Goal: Task Accomplishment & Management: Use online tool/utility

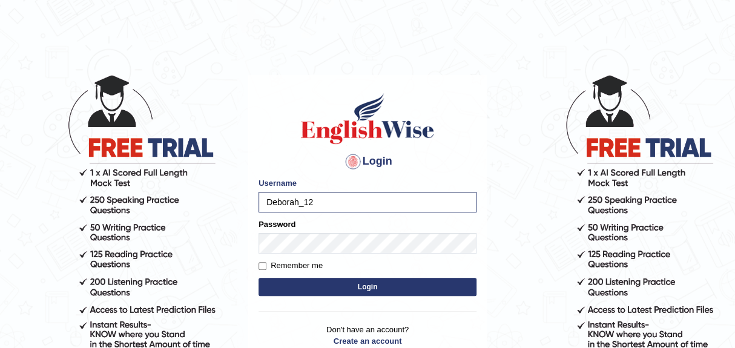
click at [362, 287] on button "Login" at bounding box center [368, 287] width 218 height 18
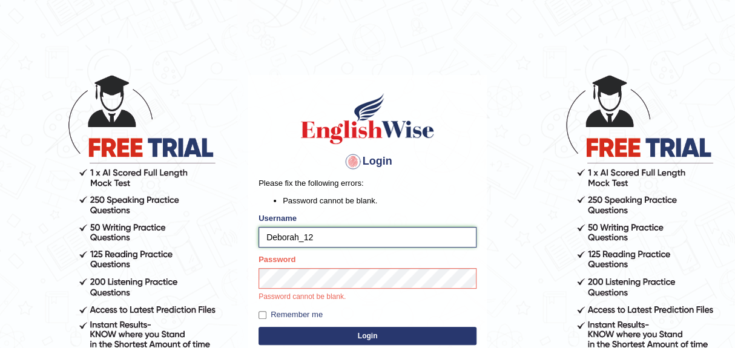
click at [343, 240] on input "Deborah_12" at bounding box center [368, 237] width 218 height 21
click at [347, 236] on input "Deborah_12" at bounding box center [368, 237] width 218 height 21
type input "D"
click at [295, 234] on input "Username" at bounding box center [368, 237] width 218 height 21
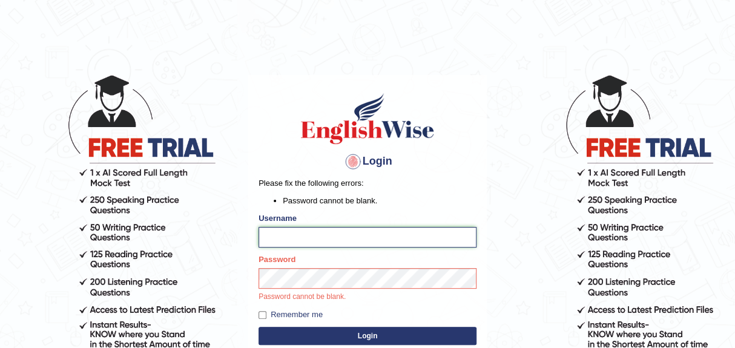
type input "Deborah_12"
click at [342, 245] on input "Deborah_12" at bounding box center [368, 237] width 218 height 21
click at [354, 239] on input "Deborah_12" at bounding box center [368, 237] width 218 height 21
click at [321, 236] on input "Deborah_12" at bounding box center [368, 237] width 218 height 21
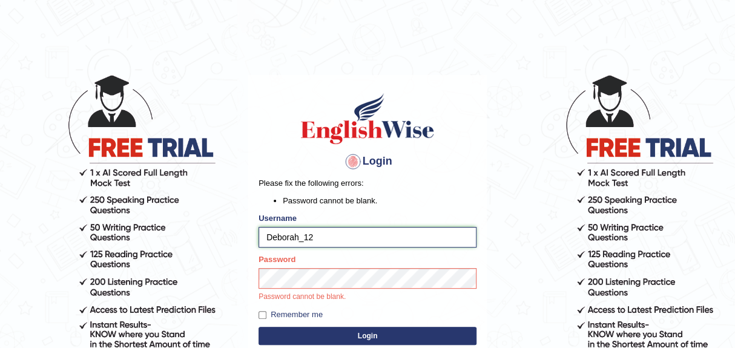
click at [321, 236] on input "Deborah_12" at bounding box center [368, 237] width 218 height 21
type input "d"
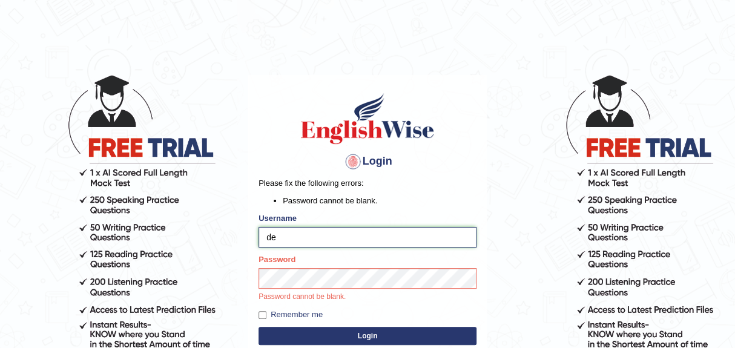
type input "Deborah_12"
click at [375, 335] on button "Login" at bounding box center [368, 336] width 218 height 18
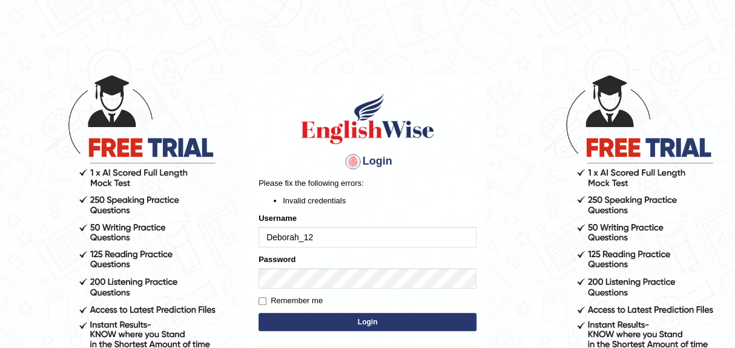
click at [322, 243] on input "Deborah_12" at bounding box center [368, 237] width 218 height 21
click at [334, 250] on form "Please fix the following errors: Invalid credentials Username Deborah_12 Passwo…" at bounding box center [368, 255] width 218 height 157
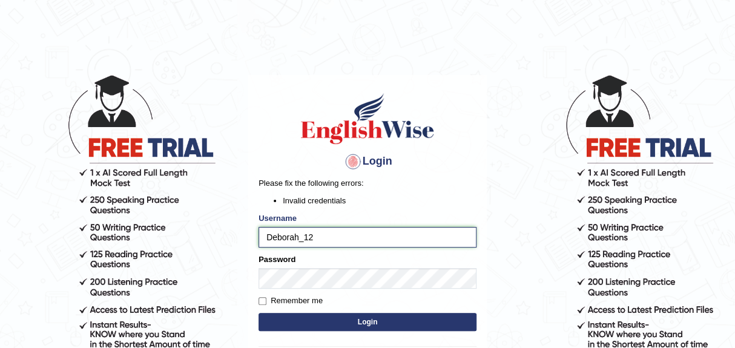
click at [347, 244] on input "Deborah_12" at bounding box center [368, 237] width 218 height 21
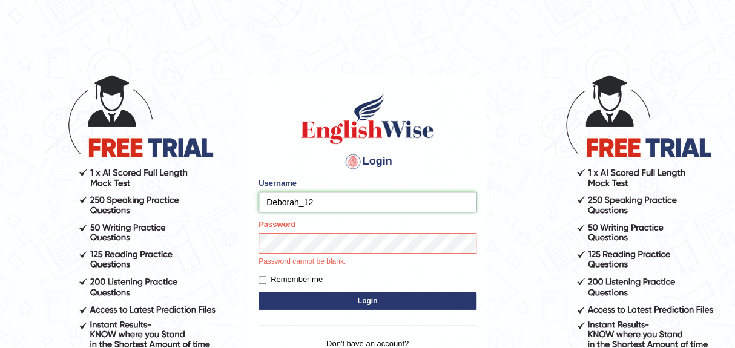
click at [333, 208] on input "Deborah_12" at bounding box center [368, 202] width 218 height 21
type input "D"
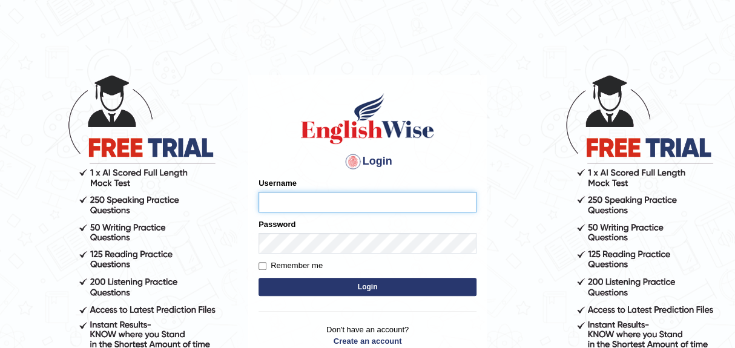
click at [301, 202] on input "Username" at bounding box center [368, 202] width 218 height 21
type input "Deborah_12"
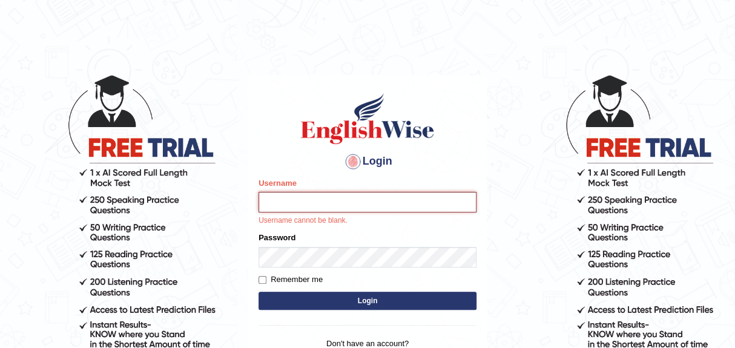
click at [303, 200] on input "Username" at bounding box center [368, 202] width 218 height 21
type input "Deborah_12"
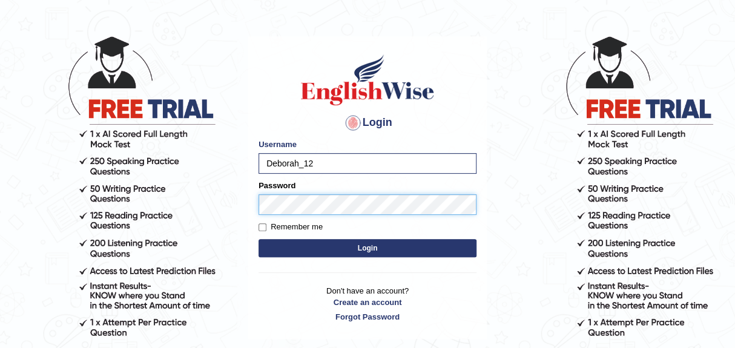
scroll to position [102, 0]
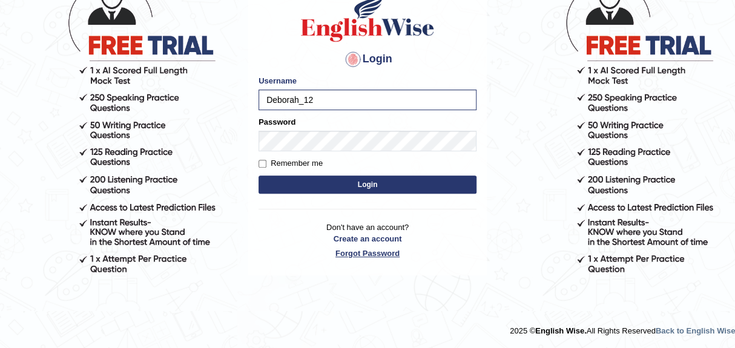
click at [367, 252] on link "Forgot Password" at bounding box center [368, 254] width 218 height 12
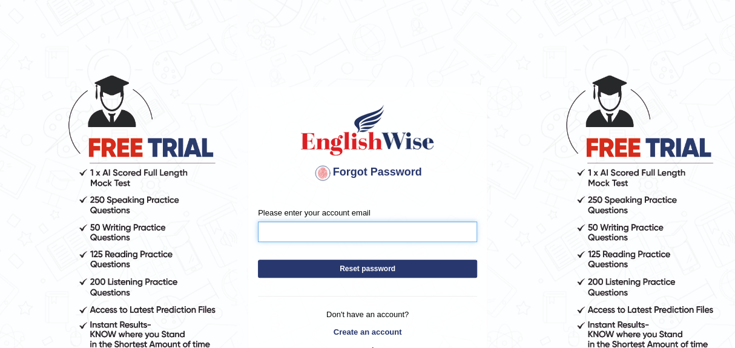
click at [299, 233] on input "Please enter your account email" at bounding box center [367, 232] width 219 height 21
type input "dannyfazila@yahoo.com.au"
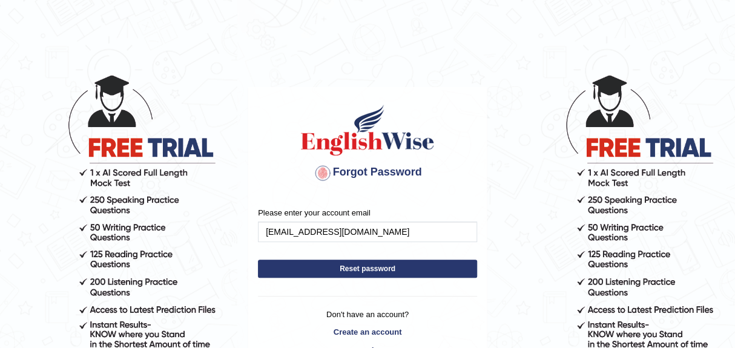
click at [354, 273] on button "Reset password" at bounding box center [367, 269] width 219 height 18
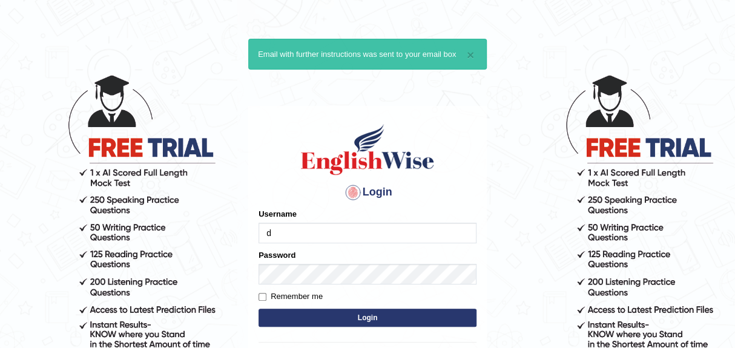
type input "Deborah_12"
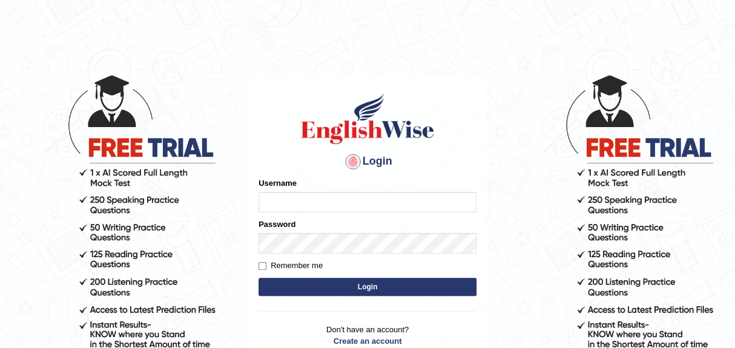
click at [307, 204] on input "Username" at bounding box center [368, 202] width 218 height 21
type input "Deborah_12"
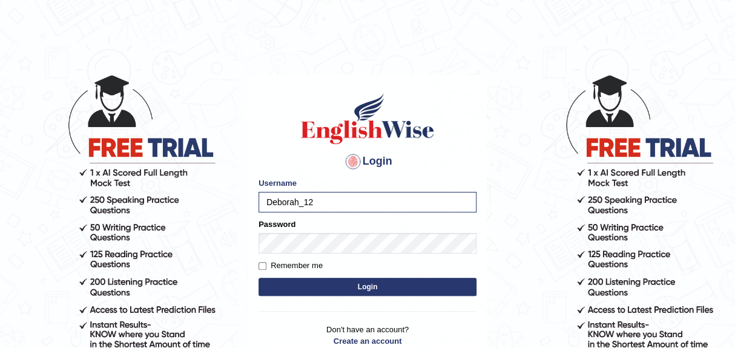
click at [367, 289] on button "Login" at bounding box center [368, 287] width 218 height 18
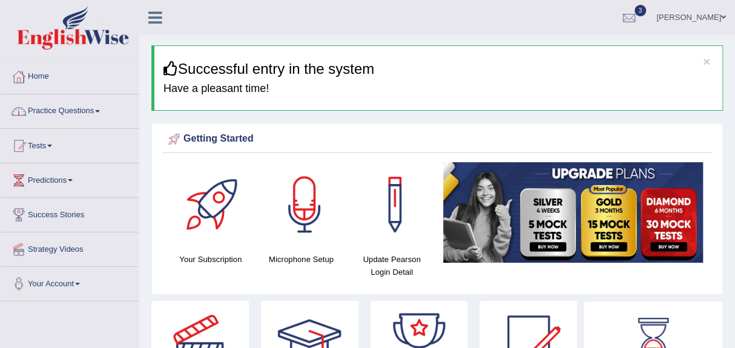
click at [99, 111] on span at bounding box center [97, 111] width 5 height 2
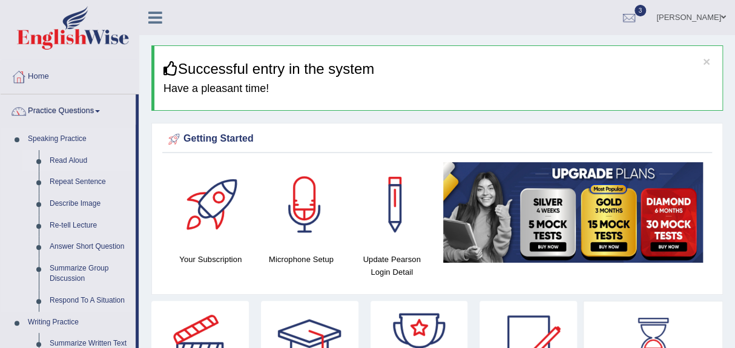
click at [71, 162] on link "Read Aloud" at bounding box center [89, 161] width 91 height 22
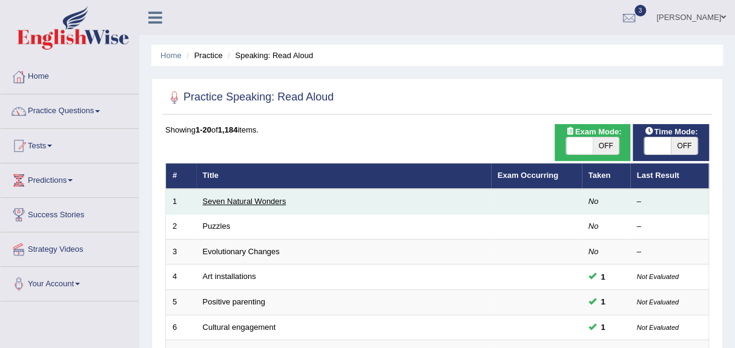
click at [264, 204] on link "Seven Natural Wonders" at bounding box center [245, 201] width 84 height 9
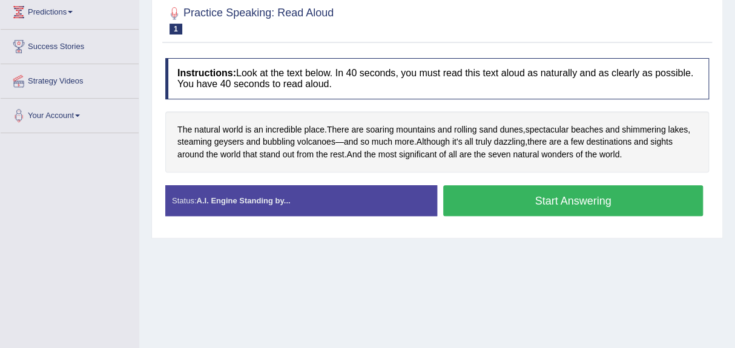
scroll to position [183, 0]
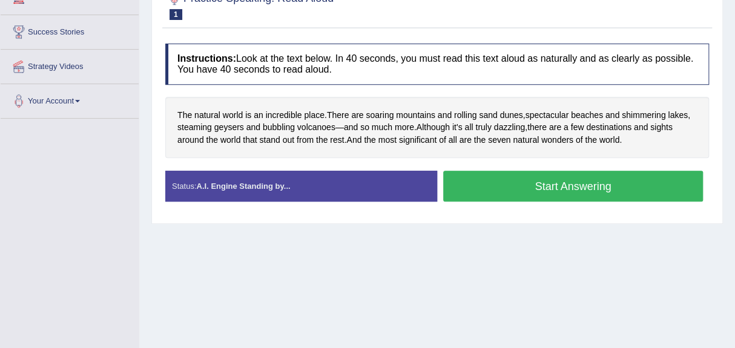
click at [531, 187] on button "Start Answering" at bounding box center [573, 186] width 260 height 31
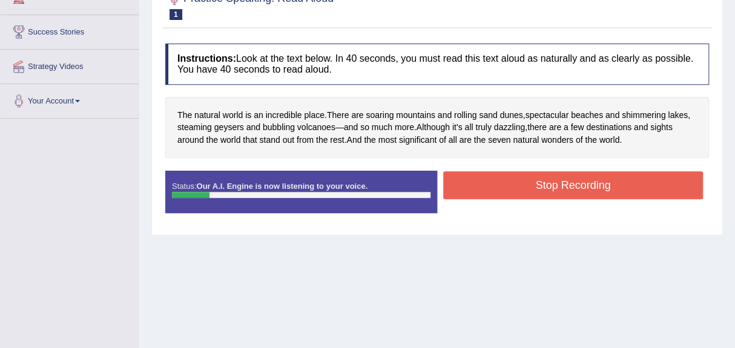
click at [496, 176] on button "Stop Recording" at bounding box center [573, 185] width 260 height 28
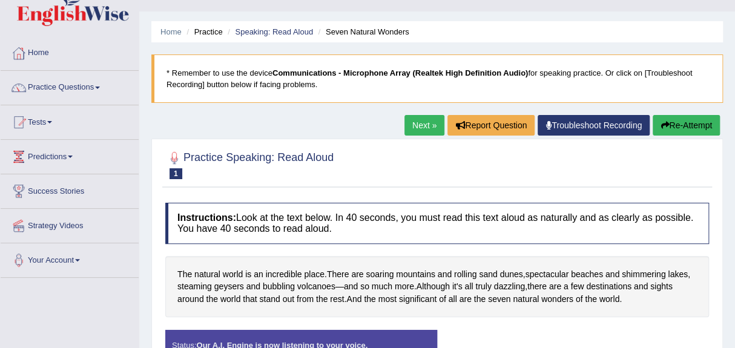
scroll to position [0, 0]
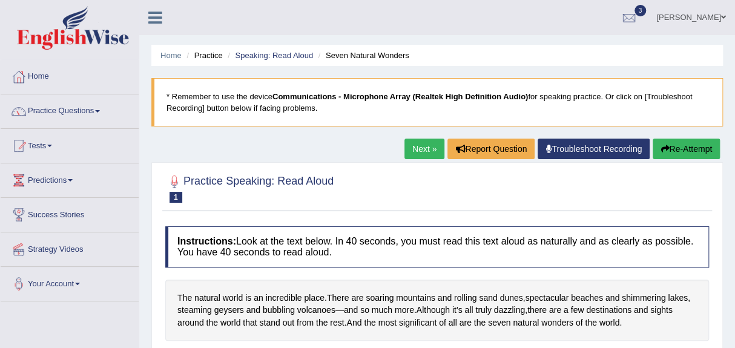
click at [418, 150] on link "Next »" at bounding box center [425, 149] width 40 height 21
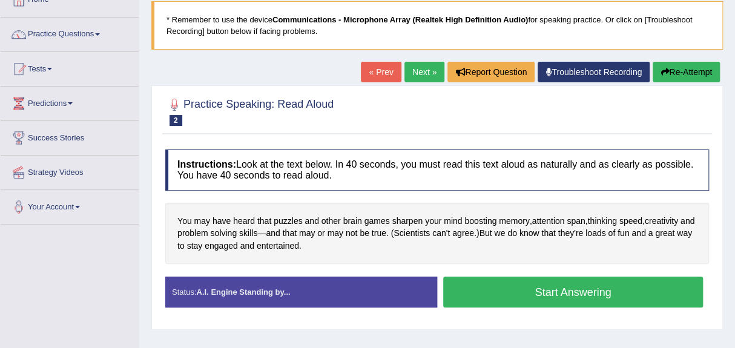
scroll to position [90, 0]
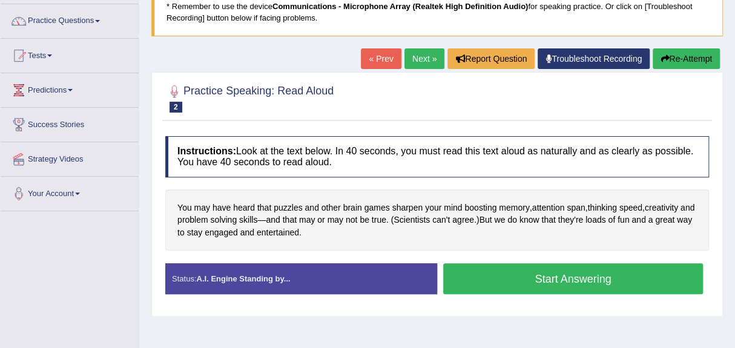
click at [514, 271] on button "Start Answering" at bounding box center [573, 279] width 260 height 31
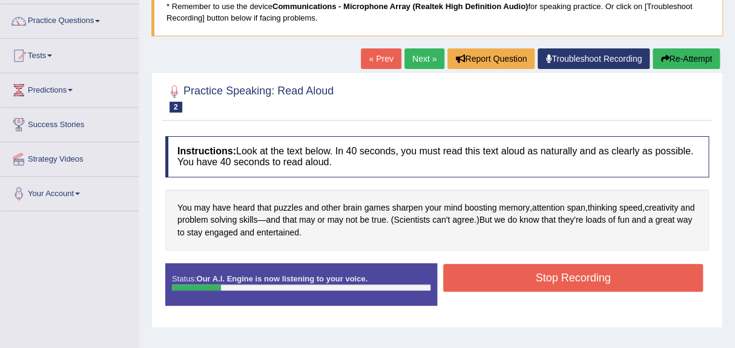
click at [514, 271] on button "Stop Recording" at bounding box center [573, 278] width 260 height 28
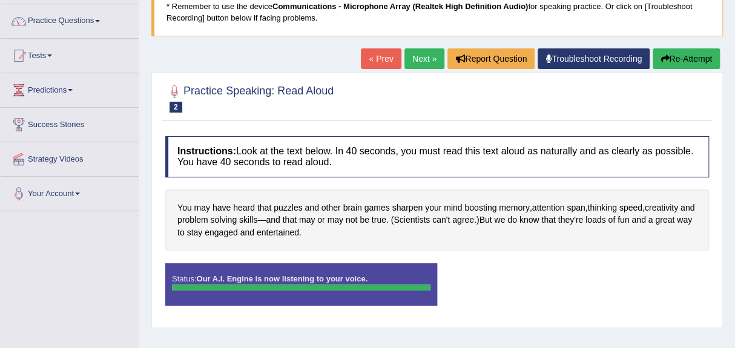
click at [100, 20] on span at bounding box center [97, 21] width 5 height 2
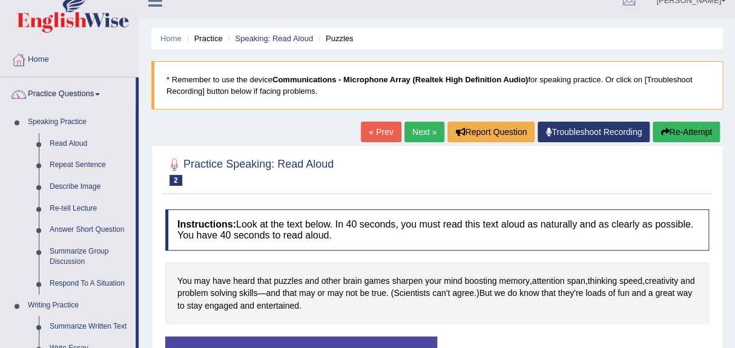
scroll to position [0, 0]
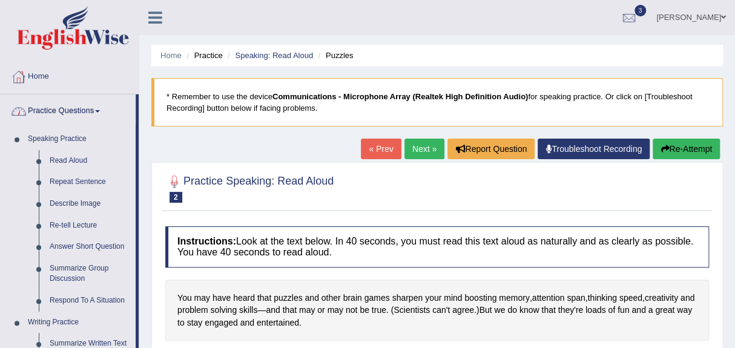
click at [38, 76] on link "Home" at bounding box center [70, 75] width 138 height 30
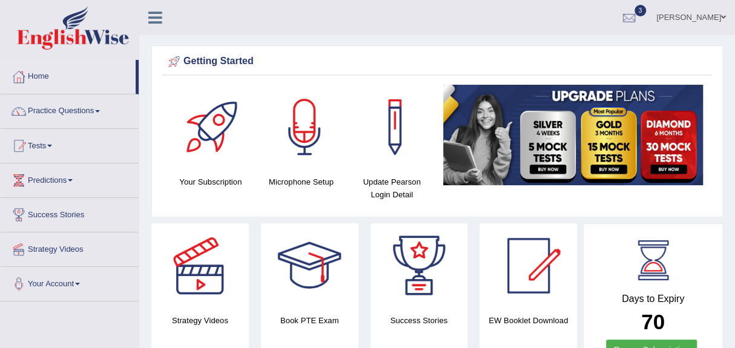
click at [38, 76] on link "Home" at bounding box center [68, 75] width 135 height 30
